Goal: Task Accomplishment & Management: Use online tool/utility

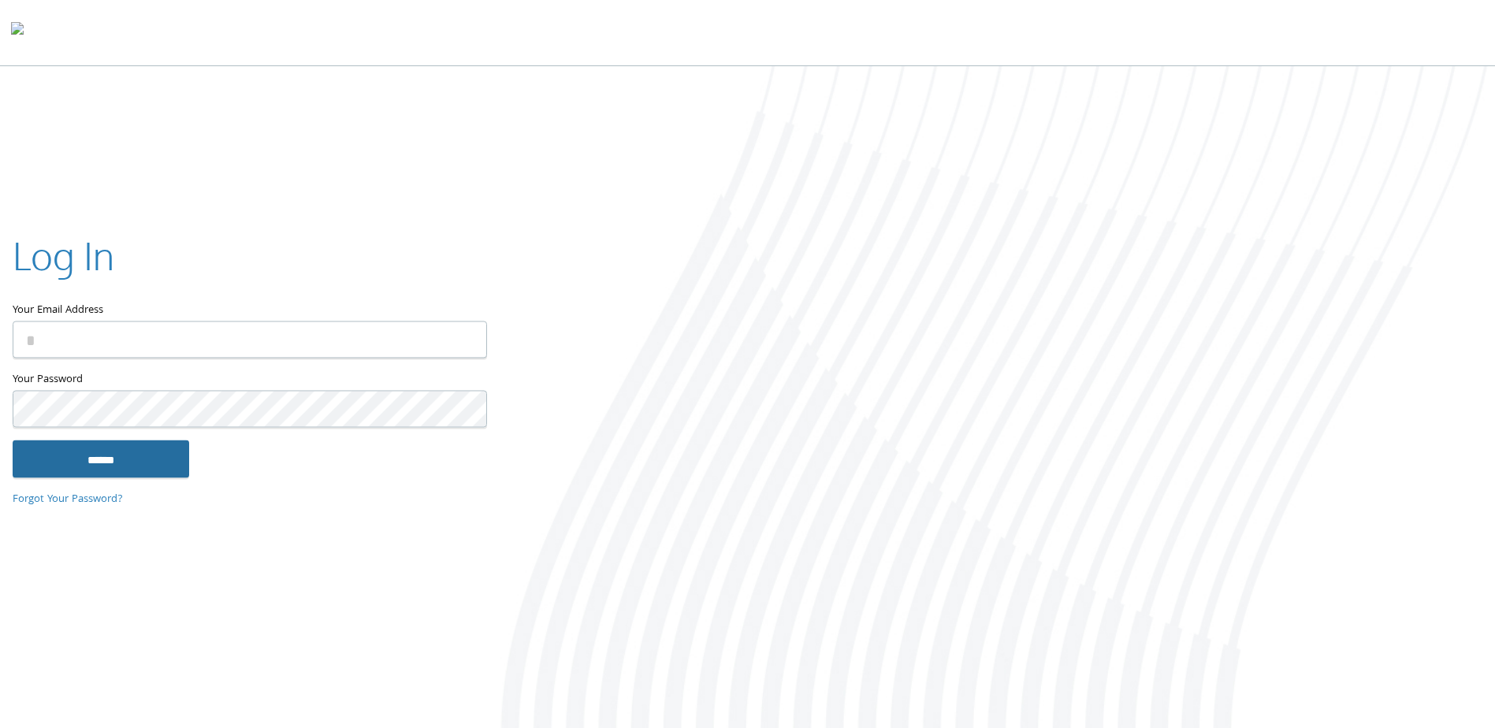
type input "**********"
click at [135, 459] on input "******" at bounding box center [101, 460] width 177 height 38
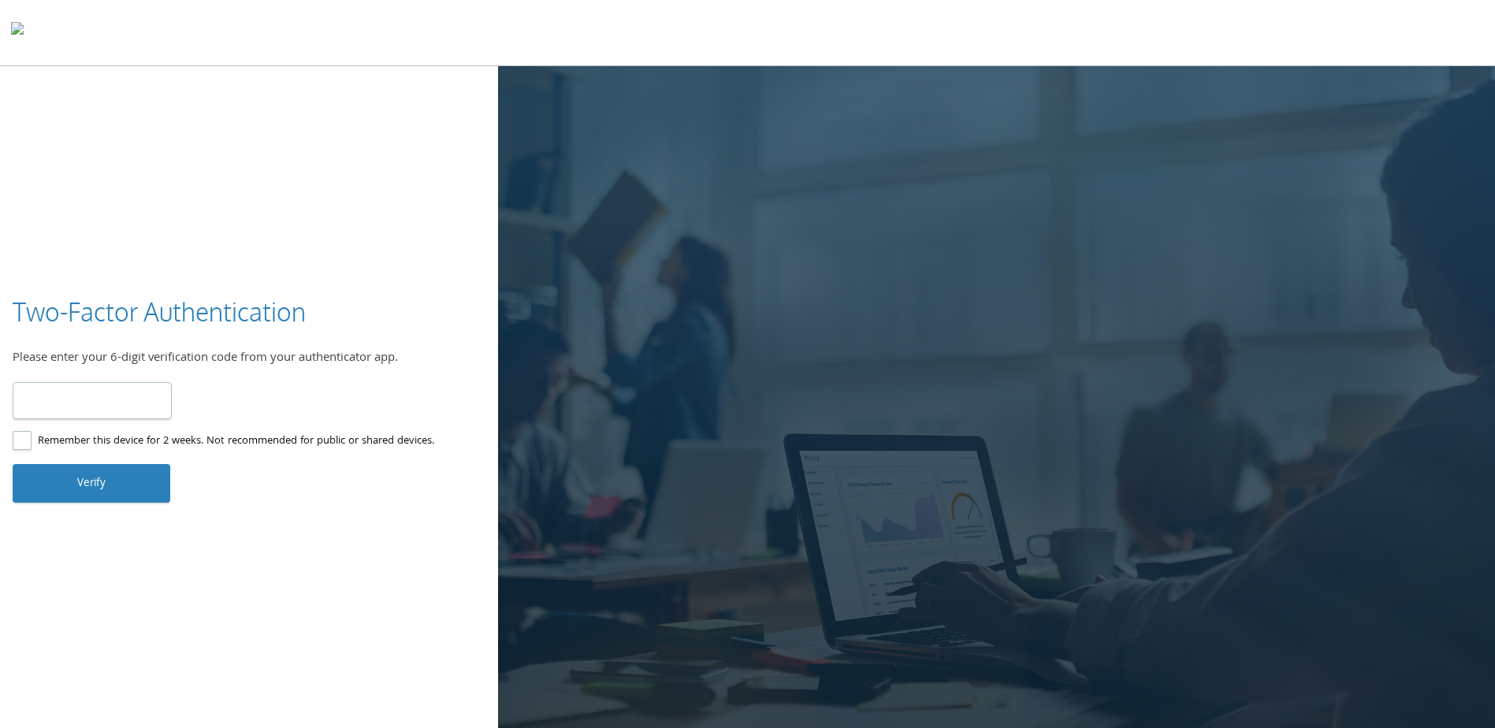
type input "******"
